Goal: Task Accomplishment & Management: Manage account settings

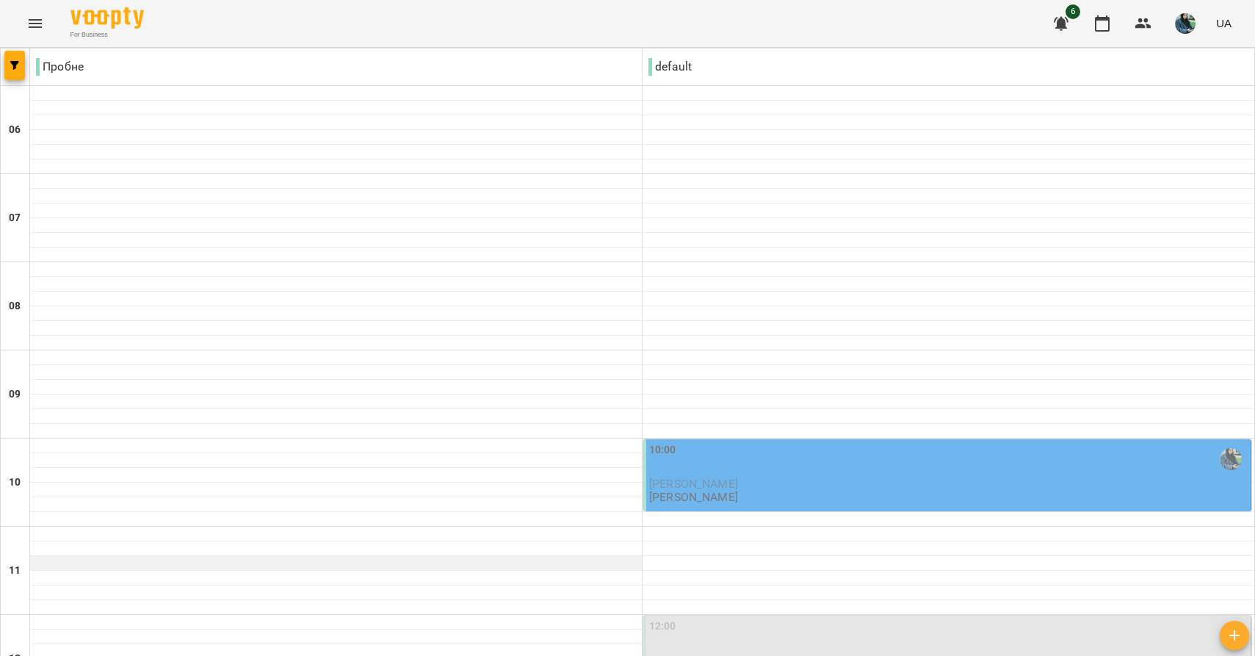
scroll to position [231, 0]
click at [760, 442] on div "10:00 [PERSON_NAME] [PERSON_NAME] Шпитецька" at bounding box center [948, 473] width 598 height 62
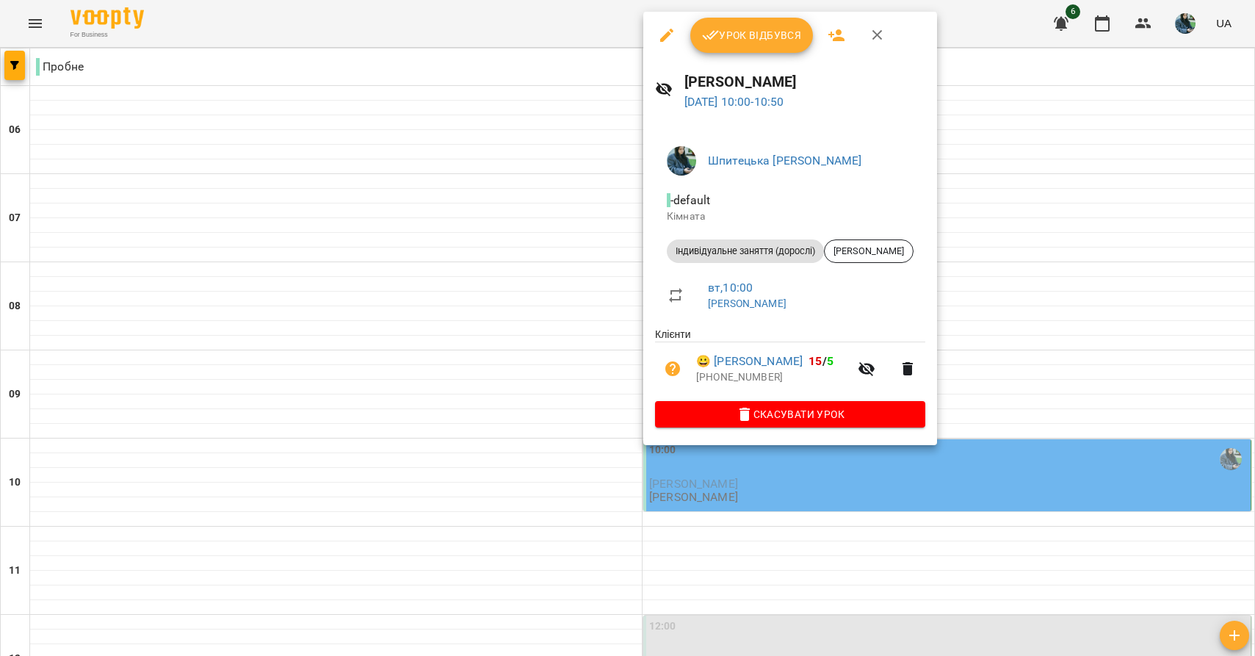
click at [760, 43] on button "Урок відбувся" at bounding box center [751, 35] width 123 height 35
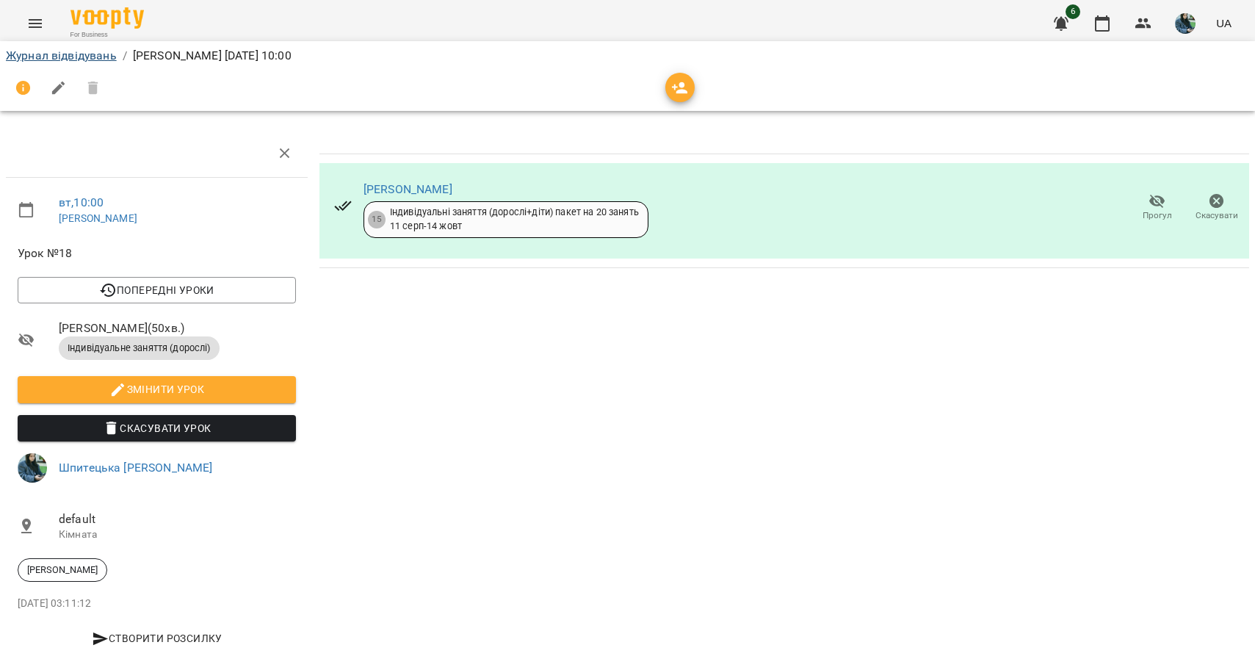
click at [110, 57] on link "Журнал відвідувань" at bounding box center [61, 55] width 111 height 14
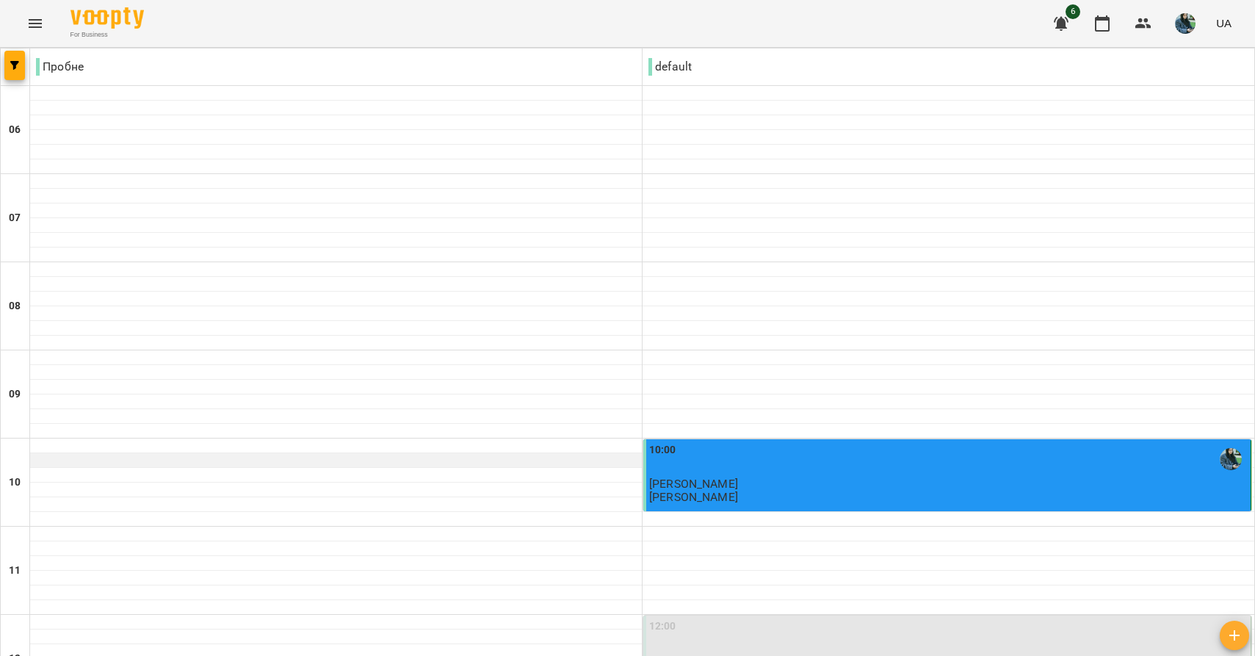
scroll to position [855, 0]
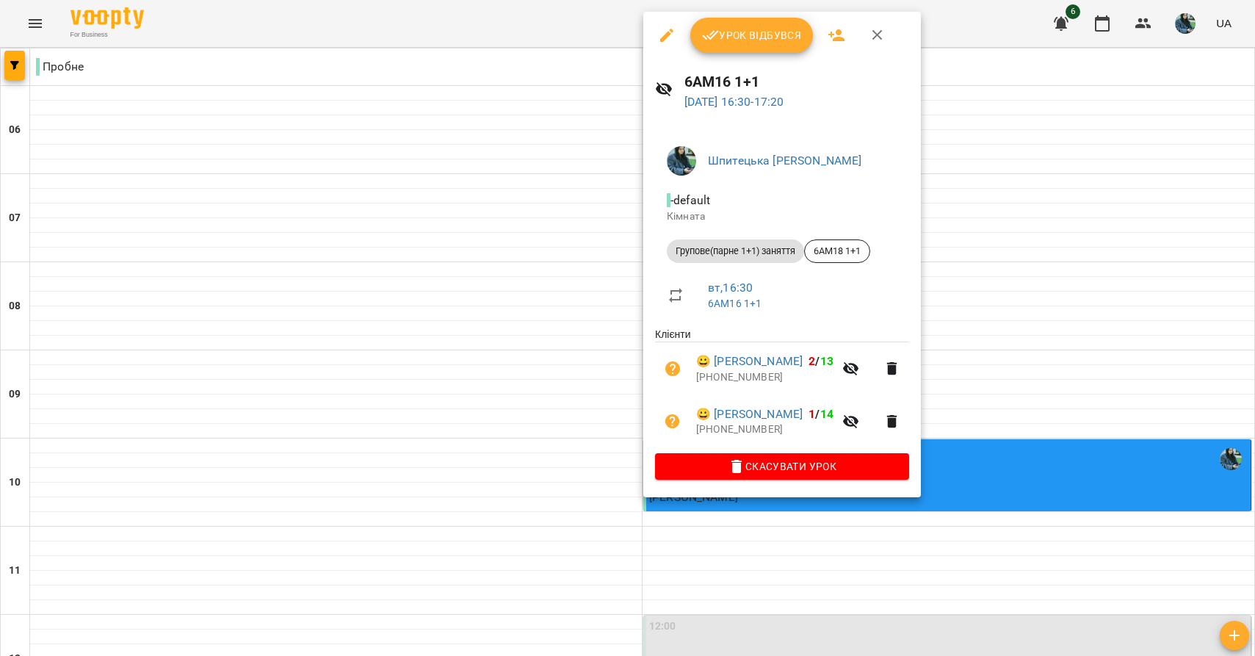
click at [770, 43] on span "Урок відбувся" at bounding box center [752, 35] width 100 height 18
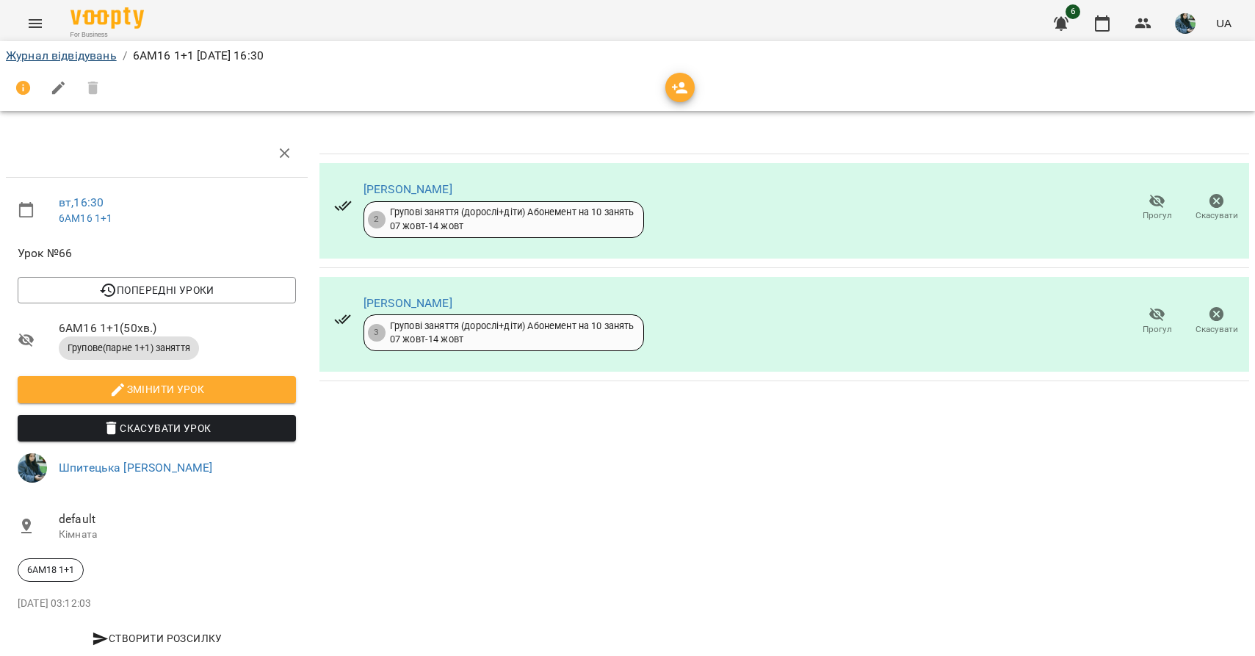
click at [98, 57] on link "Журнал відвідувань" at bounding box center [61, 55] width 111 height 14
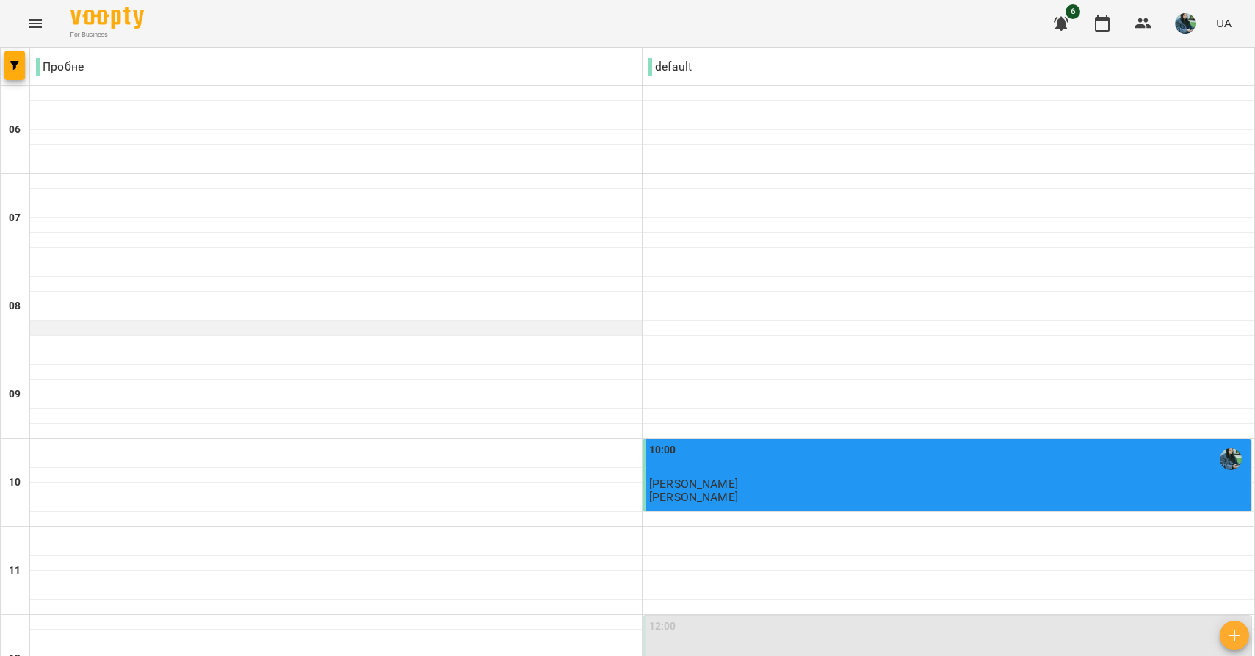
scroll to position [1025, 0]
